Goal: Information Seeking & Learning: Learn about a topic

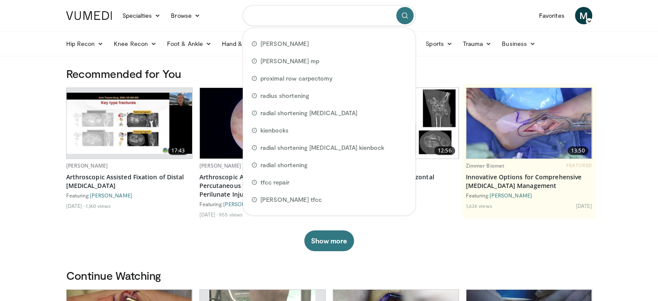
click at [328, 19] on input "Search topics, interventions" at bounding box center [329, 15] width 173 height 21
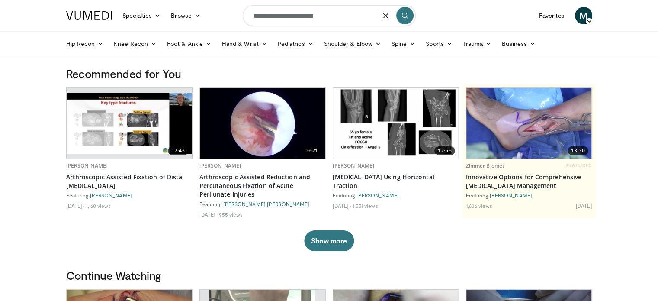
type input "**********"
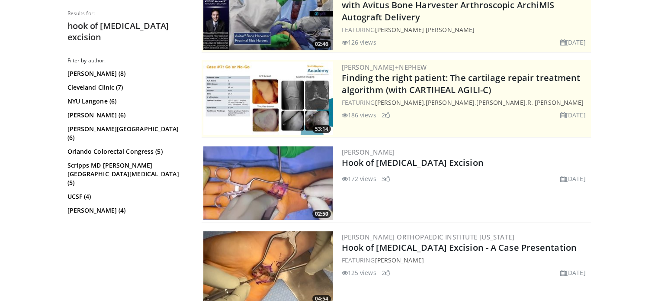
scroll to position [138, 0]
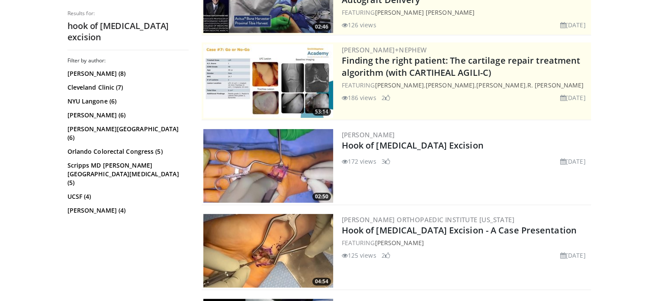
click at [273, 166] on img at bounding box center [268, 166] width 130 height 74
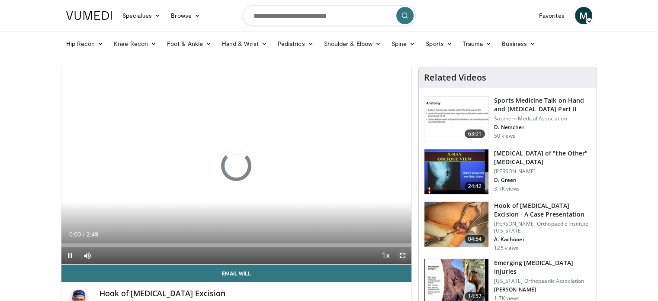
click at [402, 256] on span "Video Player" at bounding box center [402, 255] width 17 height 17
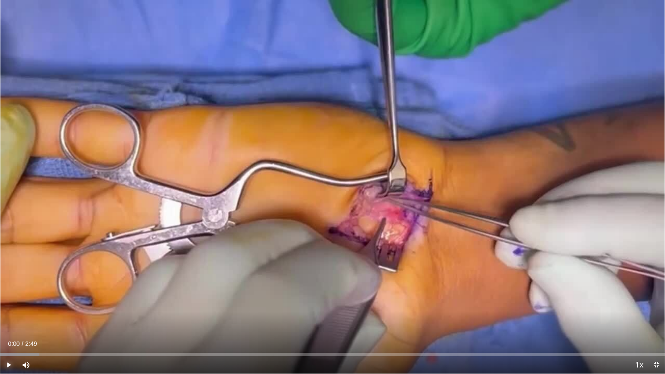
click at [8, 300] on span "Video Player" at bounding box center [8, 364] width 17 height 17
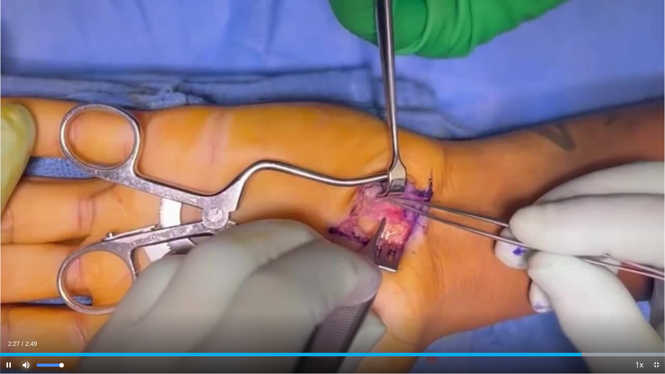
click at [26, 300] on span "Video Player" at bounding box center [25, 364] width 17 height 17
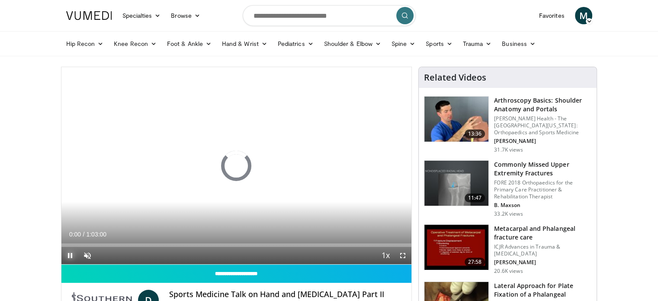
click at [72, 254] on span "Video Player" at bounding box center [69, 255] width 17 height 17
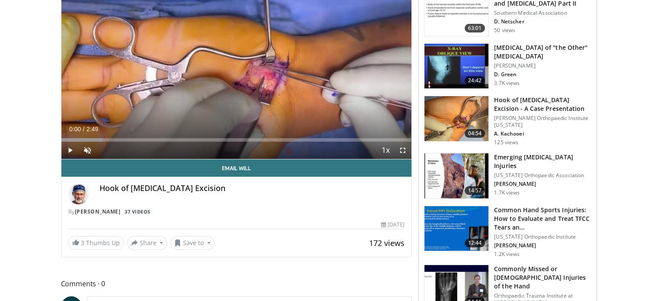
scroll to position [87, 0]
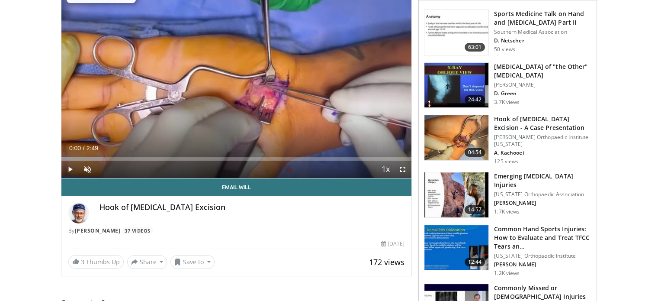
click at [438, 143] on img at bounding box center [456, 137] width 64 height 45
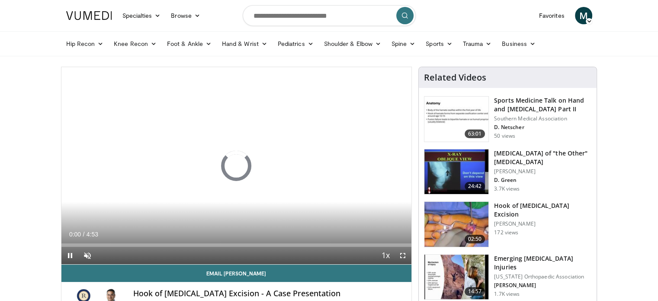
click at [236, 162] on div "10 seconds Tap to unmute" at bounding box center [236, 165] width 350 height 197
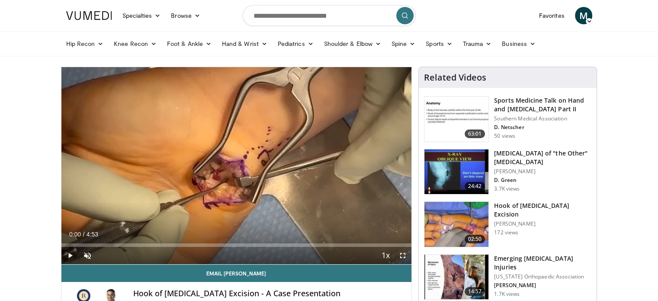
click at [236, 162] on div "10 seconds Tap to unmute" at bounding box center [236, 165] width 350 height 197
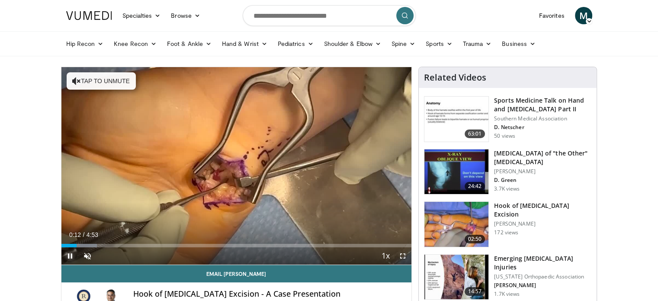
click at [69, 259] on span "Video Player" at bounding box center [69, 255] width 17 height 17
